Goal: Transaction & Acquisition: Purchase product/service

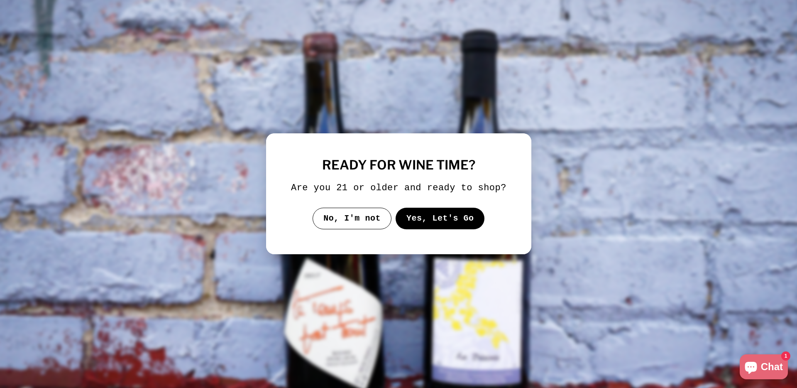
click at [448, 229] on button "Yes, Let's Go" at bounding box center [439, 219] width 89 height 22
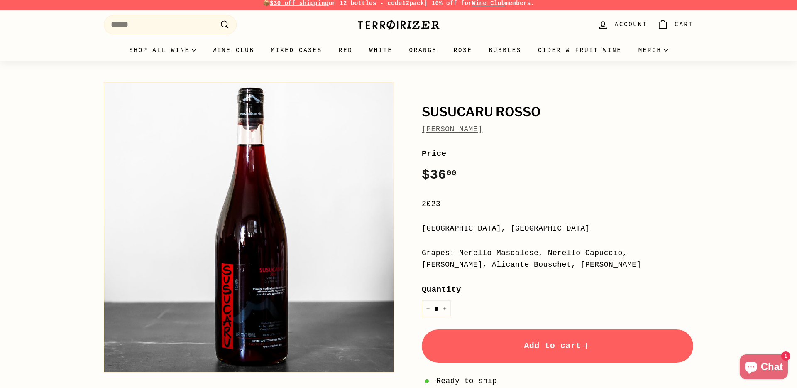
scroll to position [2, 0]
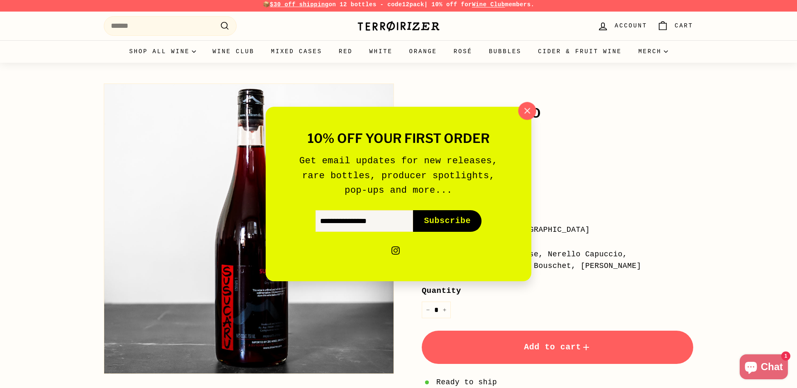
click at [525, 110] on icon "button" at bounding box center [527, 111] width 12 height 12
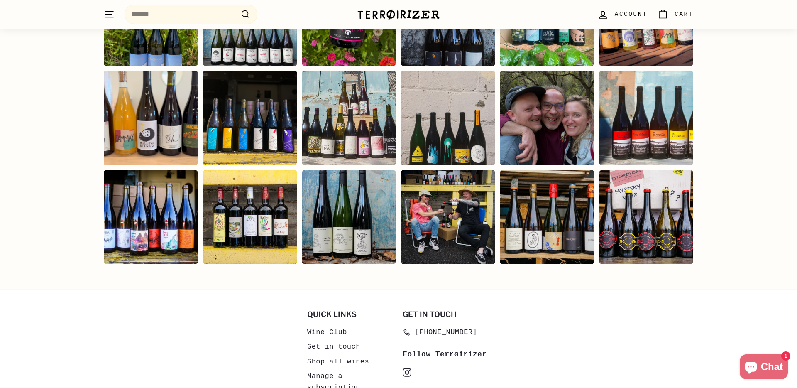
scroll to position [2053, 0]
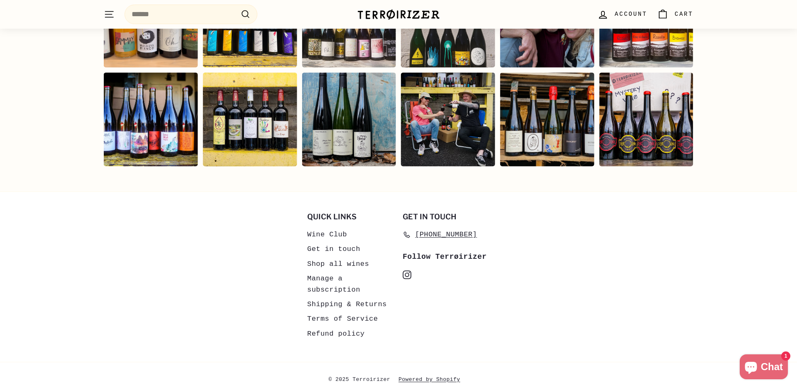
click at [403, 270] on icon "instagram" at bounding box center [407, 274] width 9 height 9
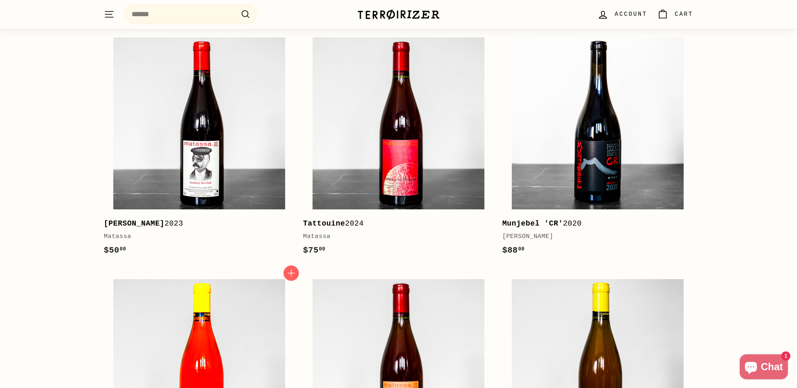
scroll to position [1340, 0]
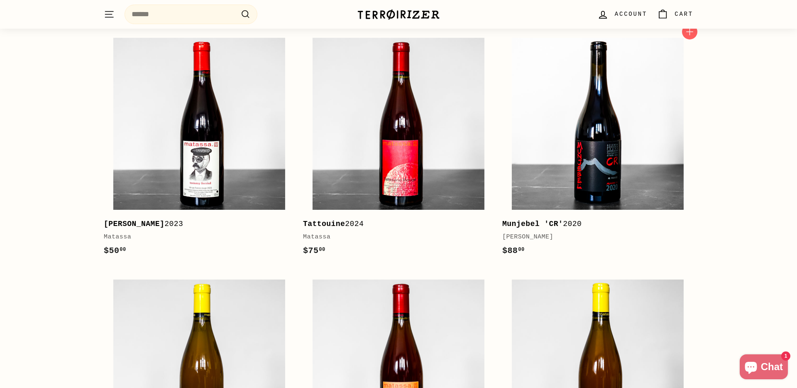
click at [518, 232] on div "[PERSON_NAME]" at bounding box center [594, 237] width 183 height 10
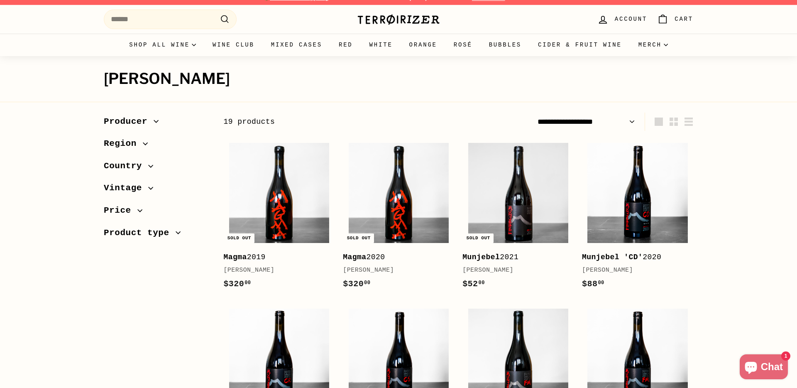
scroll to position [11, 0]
